Goal: Obtain resource: Obtain resource

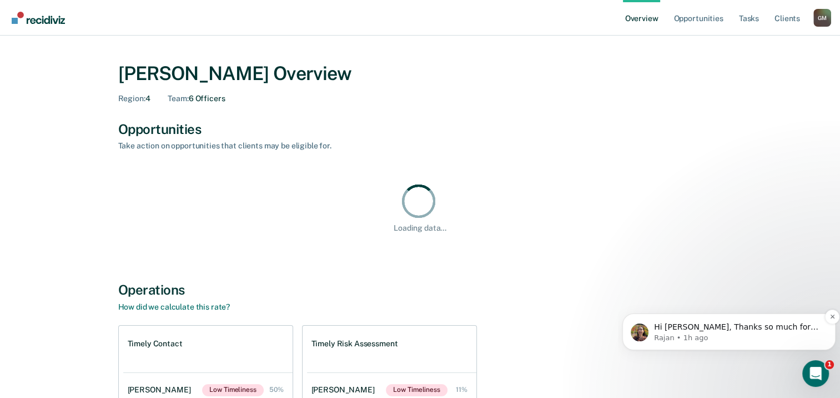
click at [737, 327] on span "Hi [PERSON_NAME], Thanks so much for sharing this. We will look into it." at bounding box center [736, 332] width 164 height 20
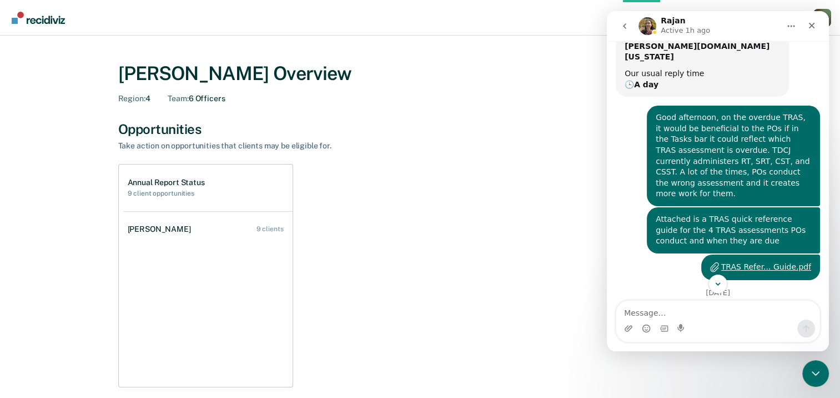
scroll to position [166, 0]
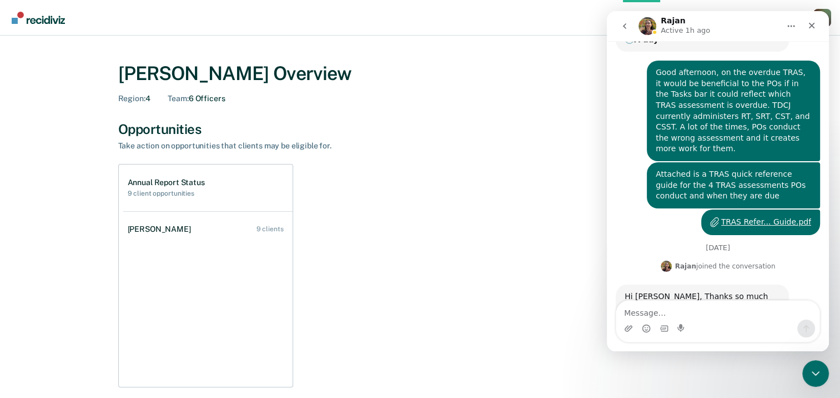
click at [477, 176] on div "Annual Report Status 9 client opportunities [PERSON_NAME] 9 clients" at bounding box center [420, 275] width 604 height 223
drag, startPoint x: 547, startPoint y: 56, endPoint x: 527, endPoint y: 64, distance: 21.9
click at [547, 56] on div "[PERSON_NAME] Overview Region : 4 Team : 6 Officers" at bounding box center [420, 80] width 604 height 63
click at [811, 30] on div "Close" at bounding box center [812, 26] width 20 height 20
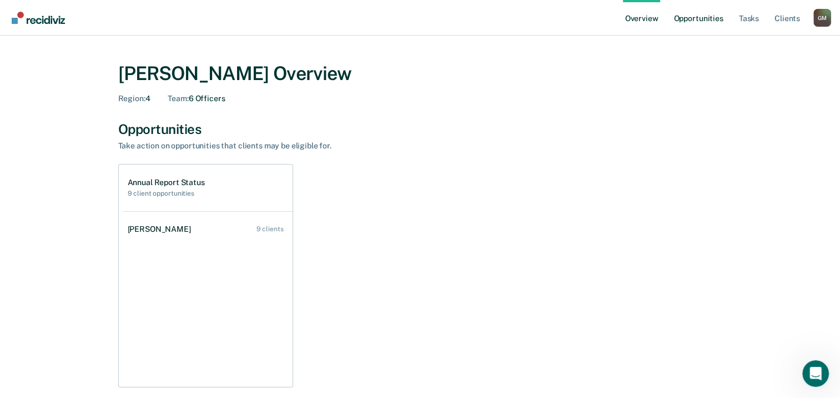
click at [693, 18] on link "Opportunities" at bounding box center [699, 18] width 54 height 36
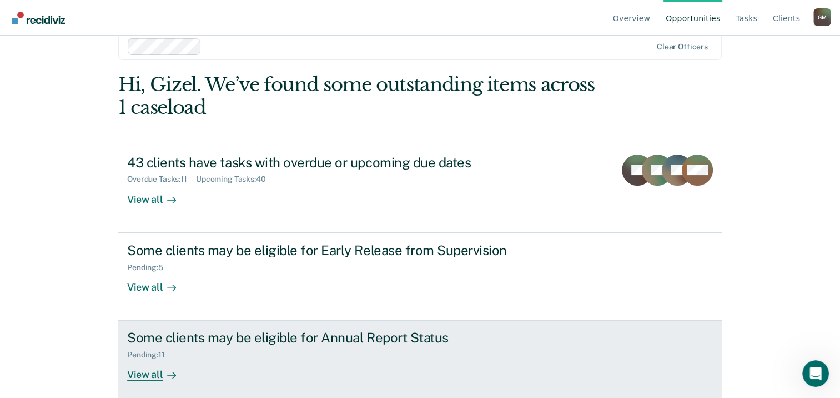
scroll to position [29, 0]
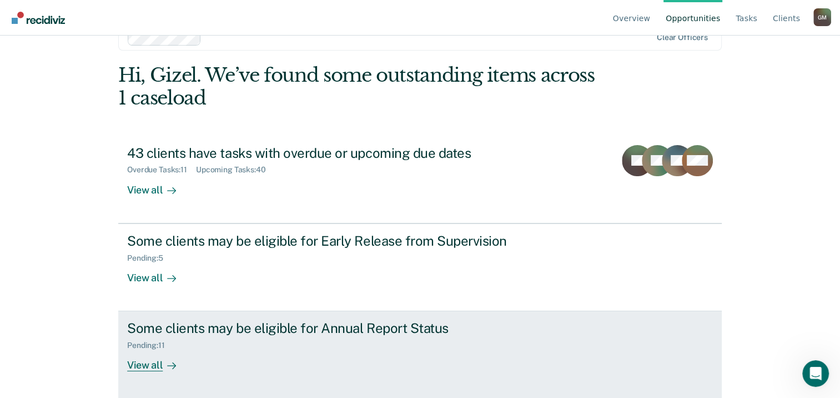
click at [143, 353] on div "View all" at bounding box center [158, 361] width 62 height 22
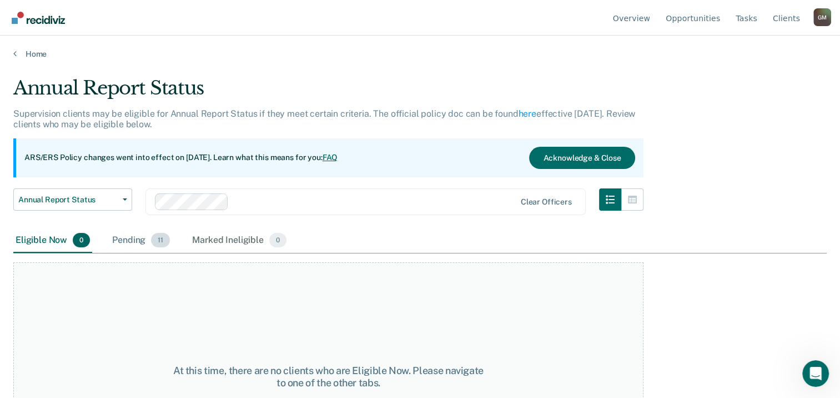
click at [118, 242] on div "Pending 11" at bounding box center [141, 240] width 62 height 24
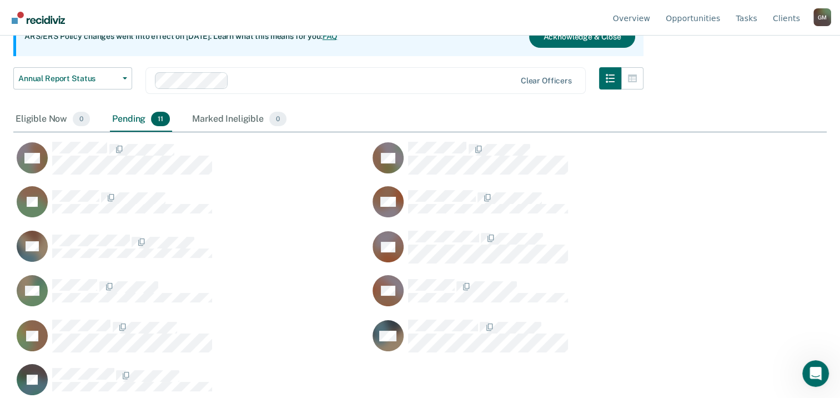
scroll to position [130, 0]
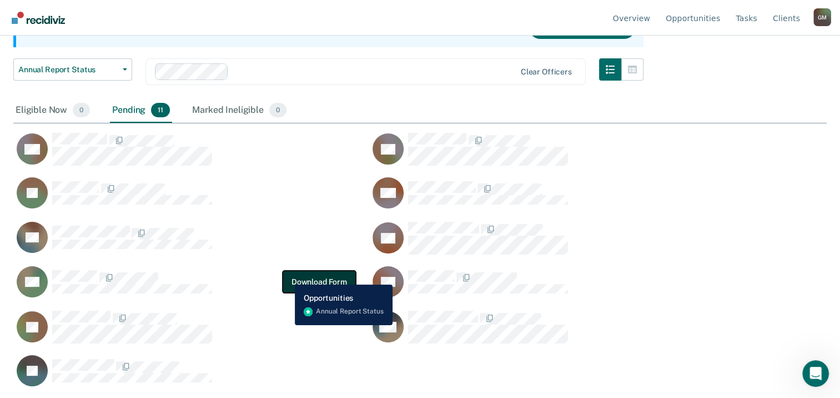
click at [291, 276] on button "Download Form" at bounding box center [319, 282] width 73 height 22
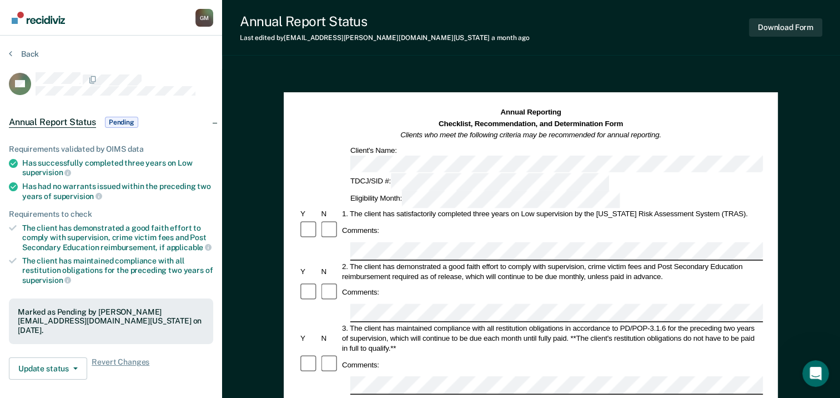
click at [763, 41] on div "Download Form" at bounding box center [785, 27] width 73 height 28
click at [771, 27] on button "Download Form" at bounding box center [785, 27] width 73 height 18
